Goal: Find specific page/section

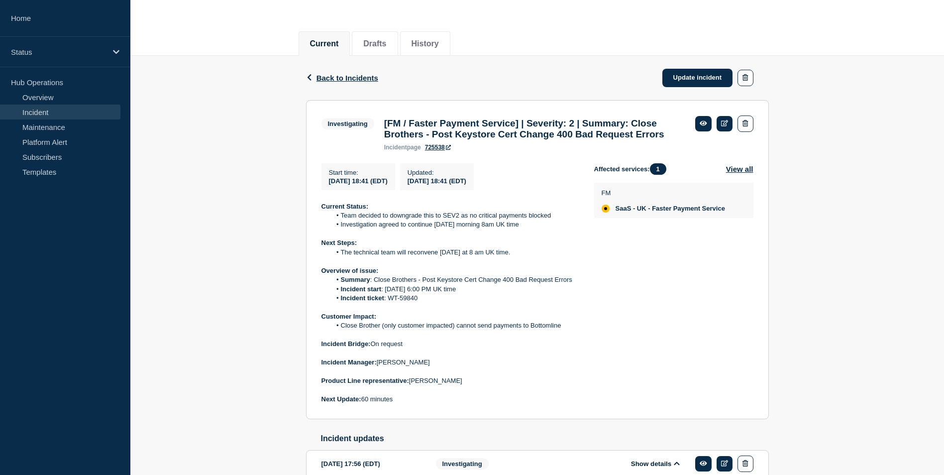
scroll to position [99, 0]
click at [67, 128] on link "Maintenance" at bounding box center [60, 126] width 120 height 15
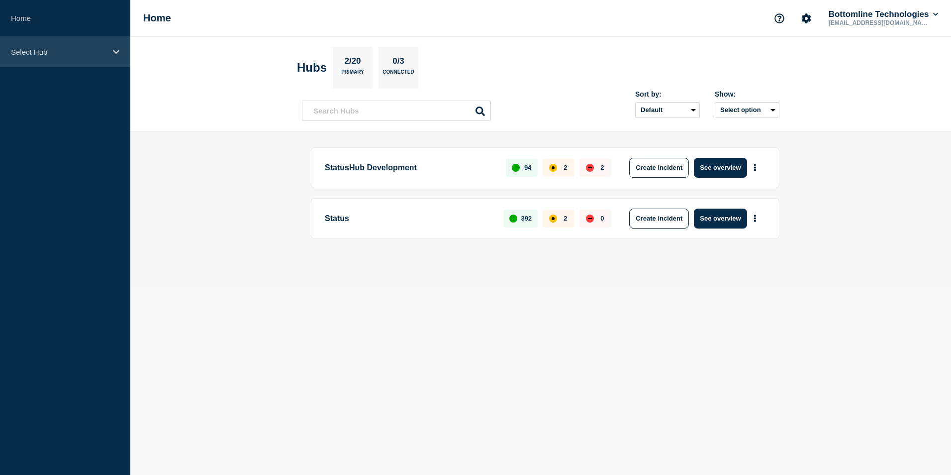
click at [113, 55] on icon at bounding box center [116, 51] width 6 height 7
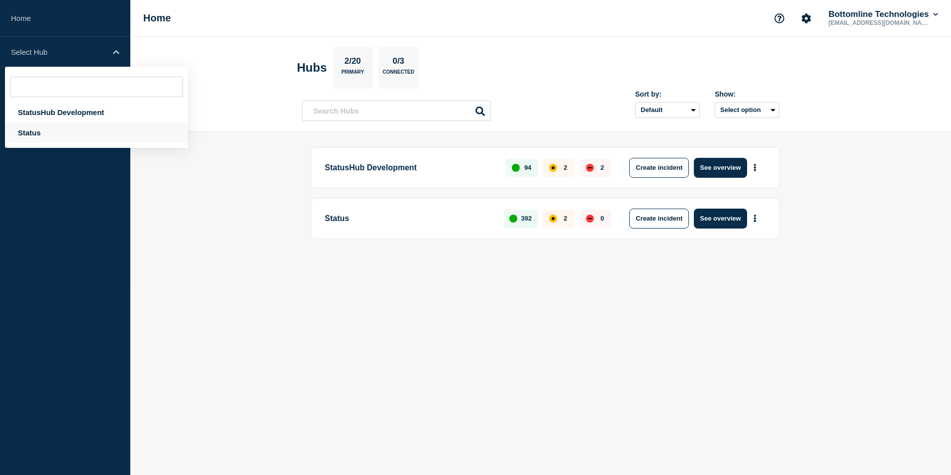
click at [71, 136] on div "Status" at bounding box center [96, 132] width 183 height 20
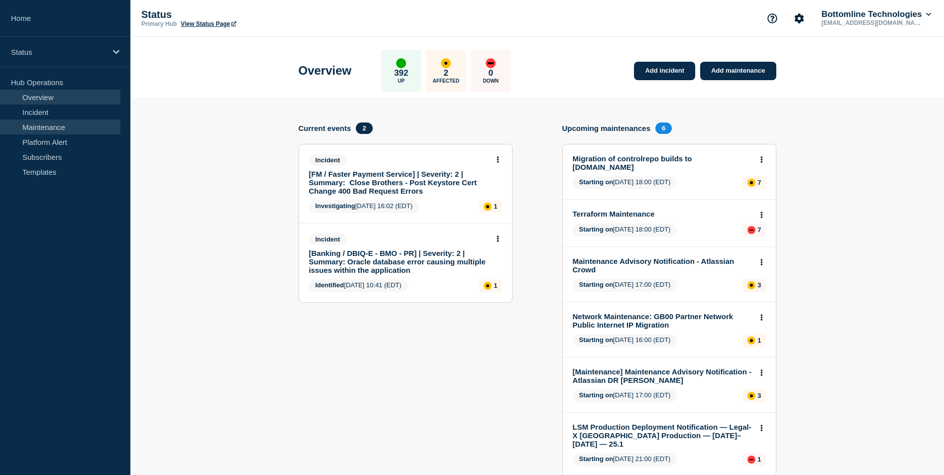
click at [67, 125] on link "Maintenance" at bounding box center [60, 126] width 120 height 15
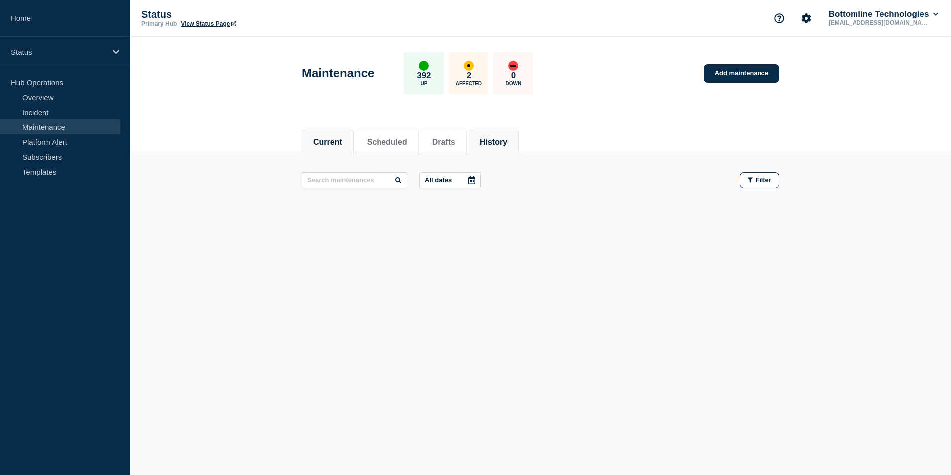
click at [515, 147] on li "History" at bounding box center [494, 142] width 50 height 24
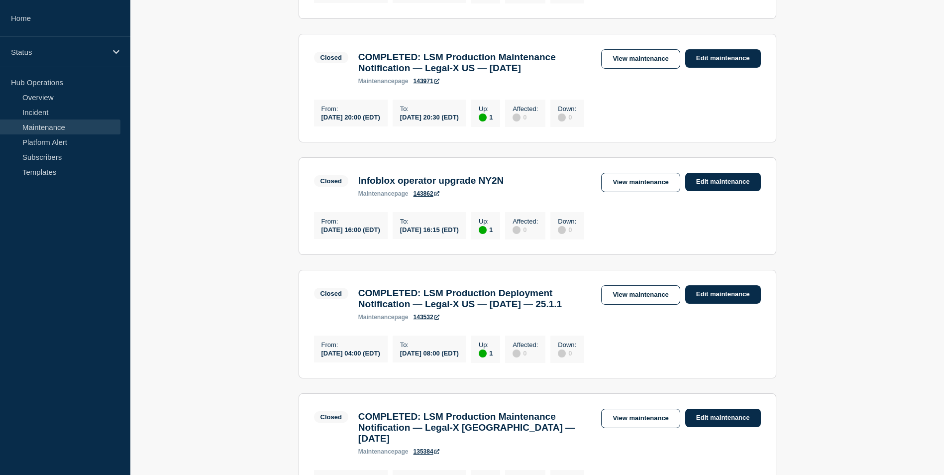
scroll to position [746, 0]
